Goal: Task Accomplishment & Management: Manage account settings

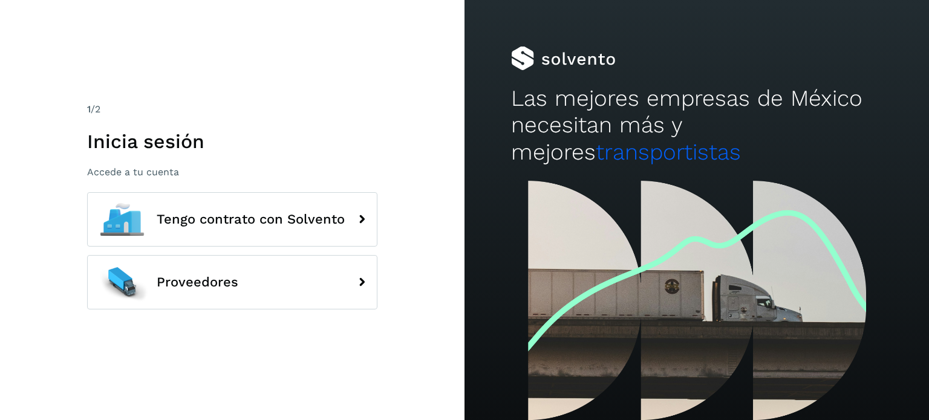
click at [120, 171] on p "Accede a tu cuenta" at bounding box center [232, 171] width 290 height 11
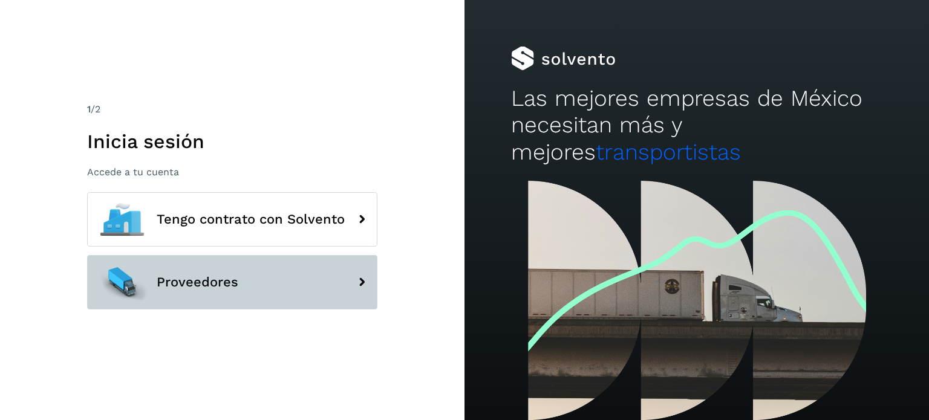
click at [267, 302] on button "Proveedores" at bounding box center [232, 282] width 290 height 54
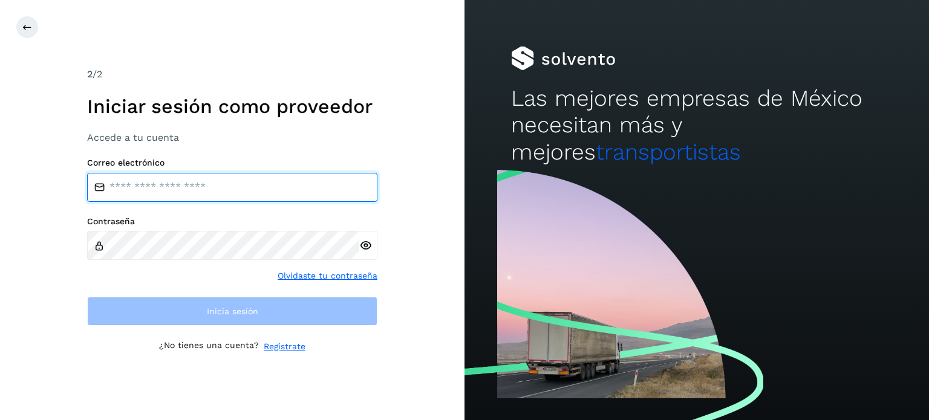
click at [195, 191] on input "email" at bounding box center [232, 187] width 290 height 29
type input "**********"
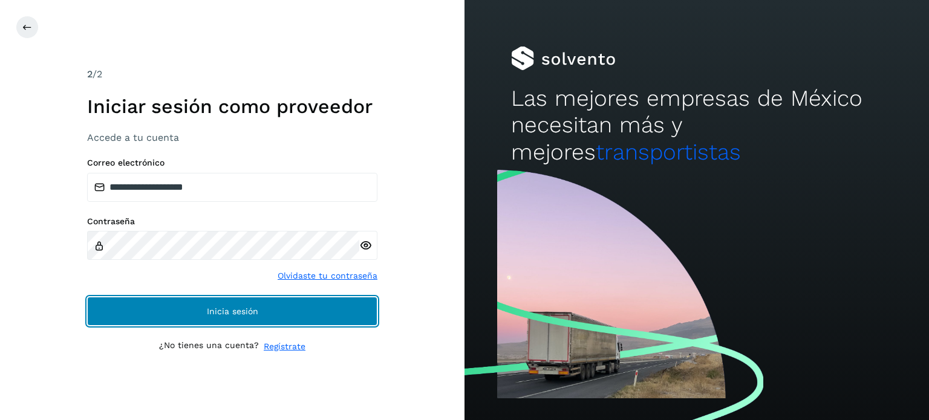
click at [273, 314] on button "Inicia sesión" at bounding box center [232, 311] width 290 height 29
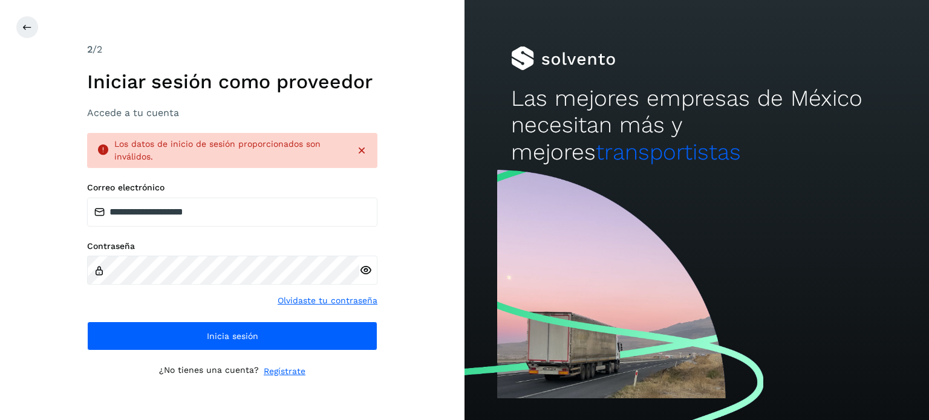
click at [360, 278] on div at bounding box center [368, 270] width 18 height 29
click at [363, 274] on icon at bounding box center [365, 270] width 13 height 13
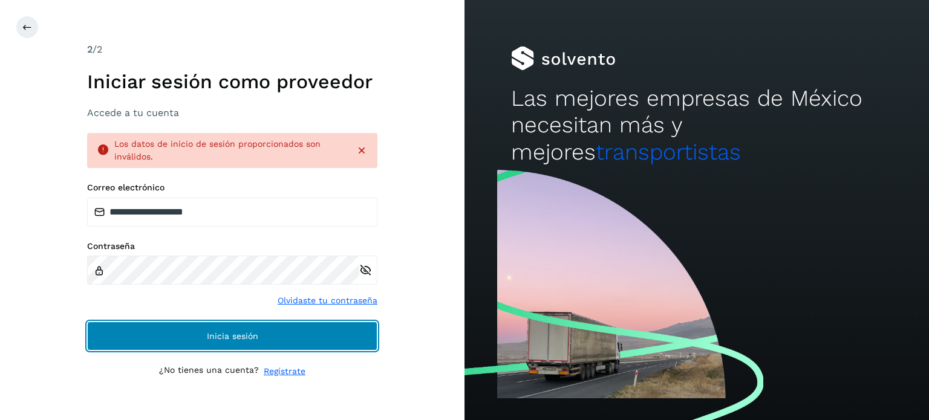
click at [238, 341] on span "Inicia sesión" at bounding box center [232, 336] width 51 height 8
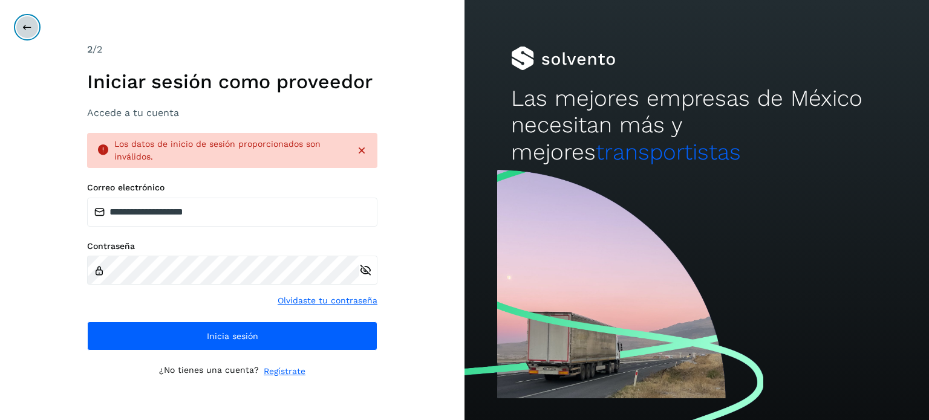
click at [31, 26] on icon at bounding box center [27, 27] width 10 height 10
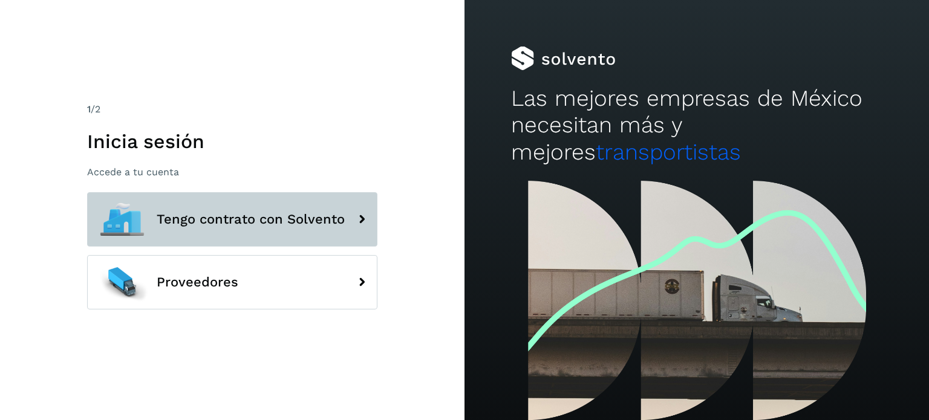
click at [283, 200] on button "Tengo contrato con Solvento" at bounding box center [232, 219] width 290 height 54
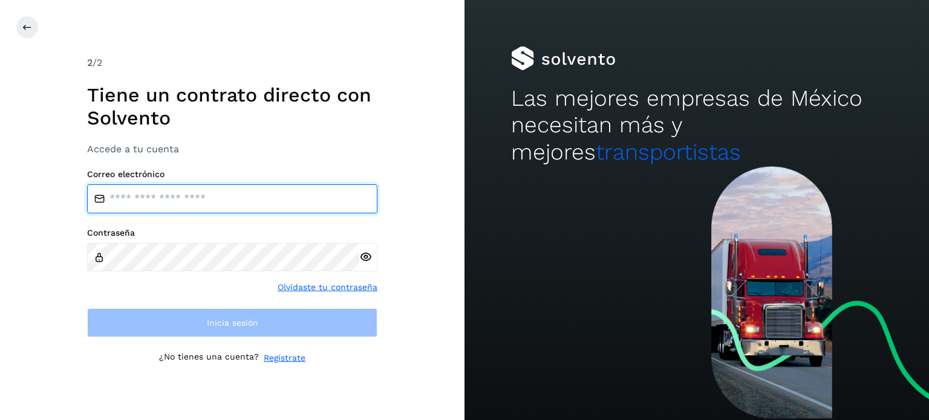
click at [194, 200] on input "email" at bounding box center [232, 198] width 290 height 29
type input "**********"
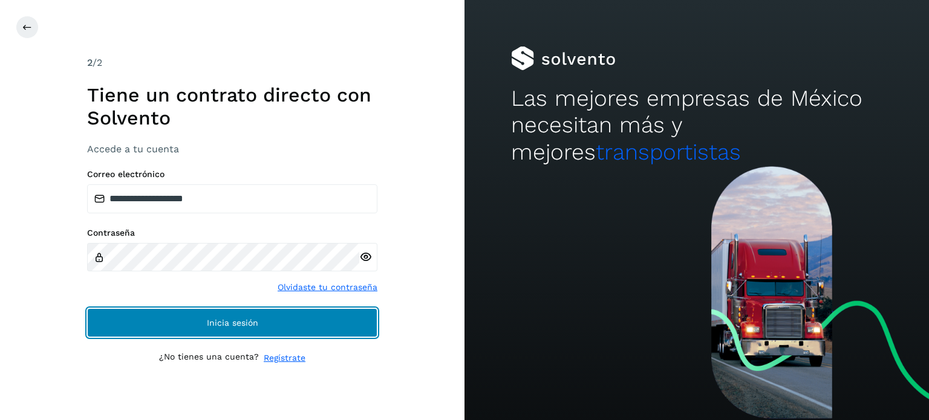
click at [256, 324] on span "Inicia sesión" at bounding box center [232, 323] width 51 height 8
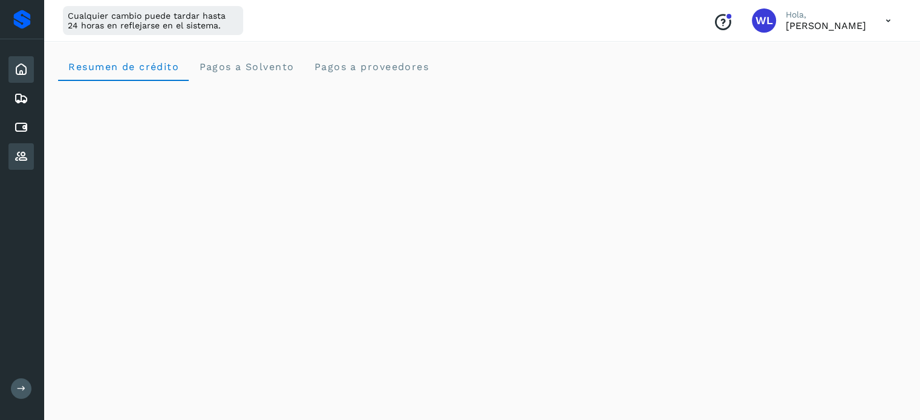
click at [25, 151] on icon at bounding box center [21, 156] width 15 height 15
